Goal: Find contact information: Find contact information

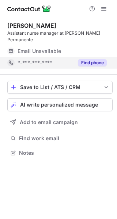
scroll to position [141, 117]
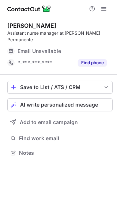
click at [12, 25] on div "[PERSON_NAME]" at bounding box center [31, 25] width 49 height 7
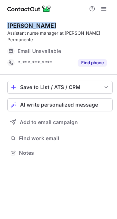
drag, startPoint x: 12, startPoint y: 25, endPoint x: 41, endPoint y: 24, distance: 28.9
click at [41, 24] on div "[PERSON_NAME]" at bounding box center [31, 25] width 49 height 7
copy div "[PERSON_NAME]"
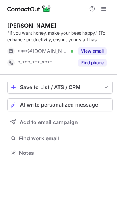
scroll to position [148, 117]
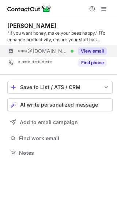
click at [95, 50] on button "View email" at bounding box center [92, 51] width 29 height 7
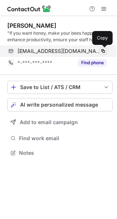
click at [105, 50] on span at bounding box center [103, 51] width 6 height 6
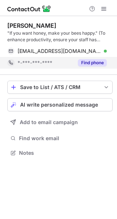
drag, startPoint x: 88, startPoint y: 65, endPoint x: 91, endPoint y: 64, distance: 3.7
click at [88, 65] on button "Find phone" at bounding box center [92, 62] width 29 height 7
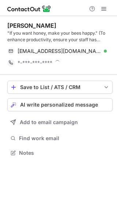
scroll to position [153, 117]
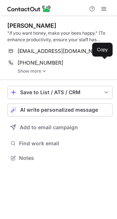
drag, startPoint x: 104, startPoint y: 63, endPoint x: 94, endPoint y: 69, distance: 11.7
click at [103, 65] on span at bounding box center [103, 63] width 6 height 6
